Goal: Transaction & Acquisition: Purchase product/service

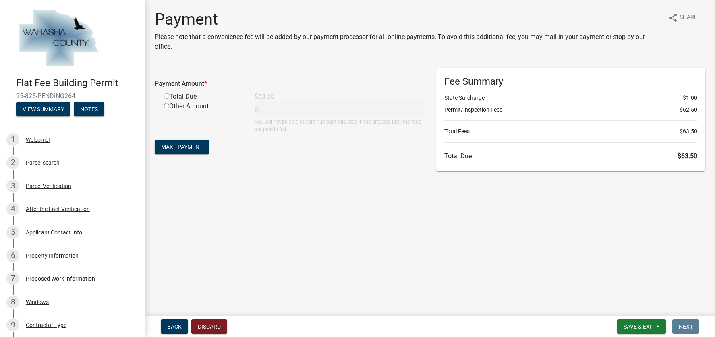
click at [167, 96] on input "radio" at bounding box center [166, 95] width 5 height 5
radio input "true"
type input "63.5"
click at [192, 143] on button "Make Payment" at bounding box center [182, 147] width 54 height 15
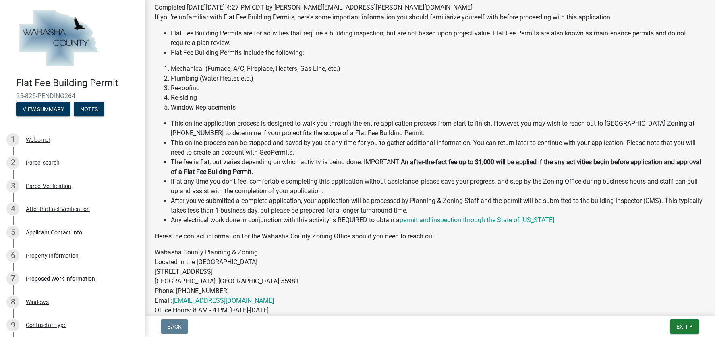
scroll to position [259, 0]
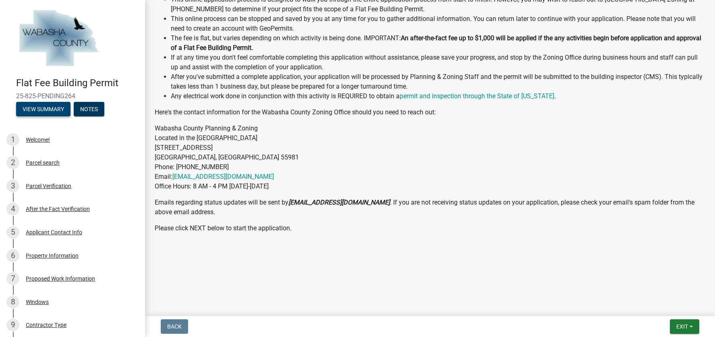
click at [35, 109] on button "View Summary" at bounding box center [43, 109] width 54 height 15
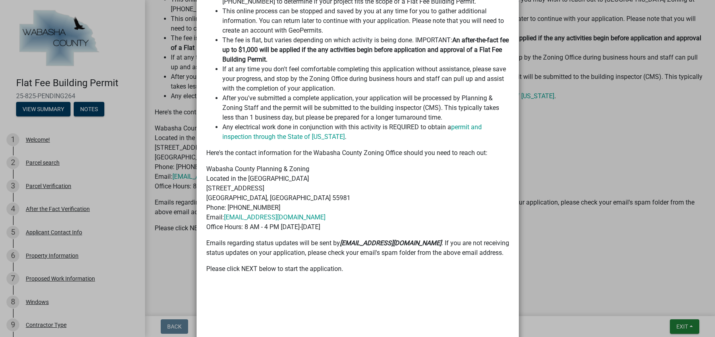
scroll to position [0, 0]
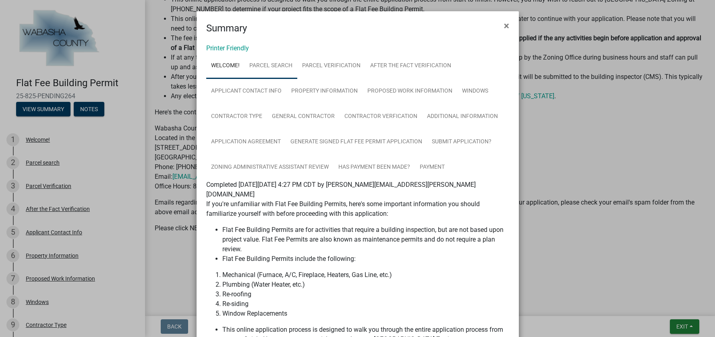
click at [283, 68] on link "Parcel search" at bounding box center [271, 66] width 53 height 26
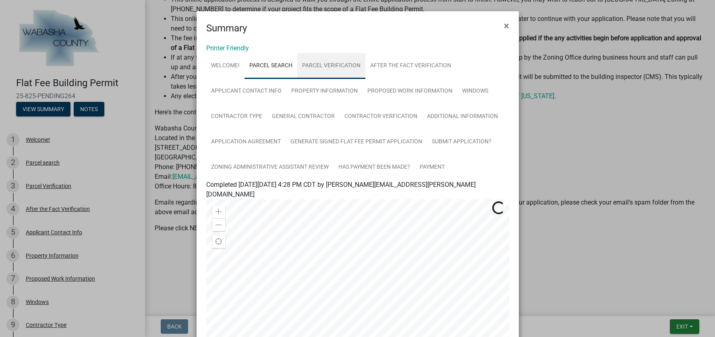
click at [310, 69] on link "Parcel Verification" at bounding box center [331, 66] width 68 height 26
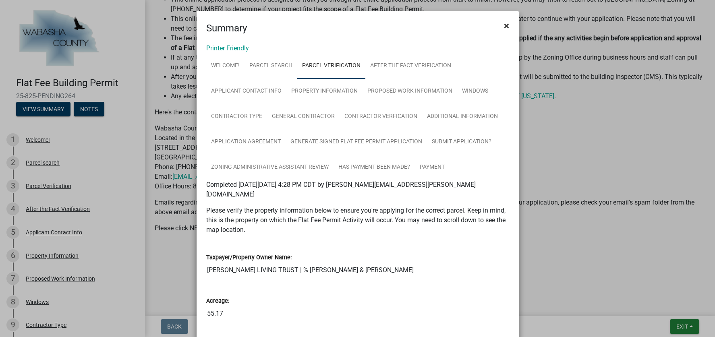
click at [504, 25] on span "×" at bounding box center [506, 25] width 5 height 11
